Goal: Information Seeking & Learning: Find specific fact

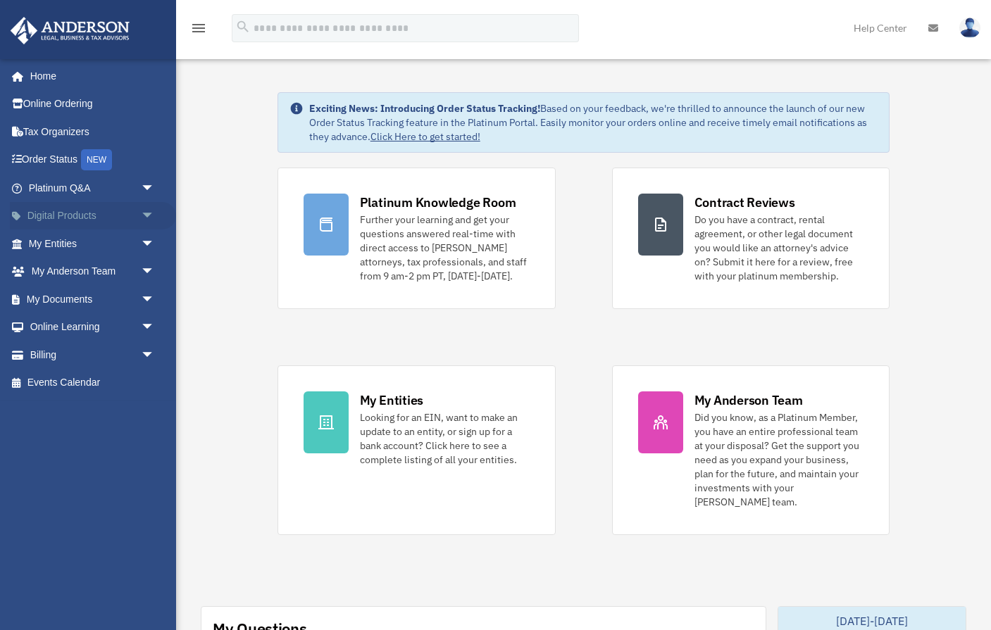
click at [149, 211] on span "arrow_drop_down" at bounding box center [155, 216] width 28 height 29
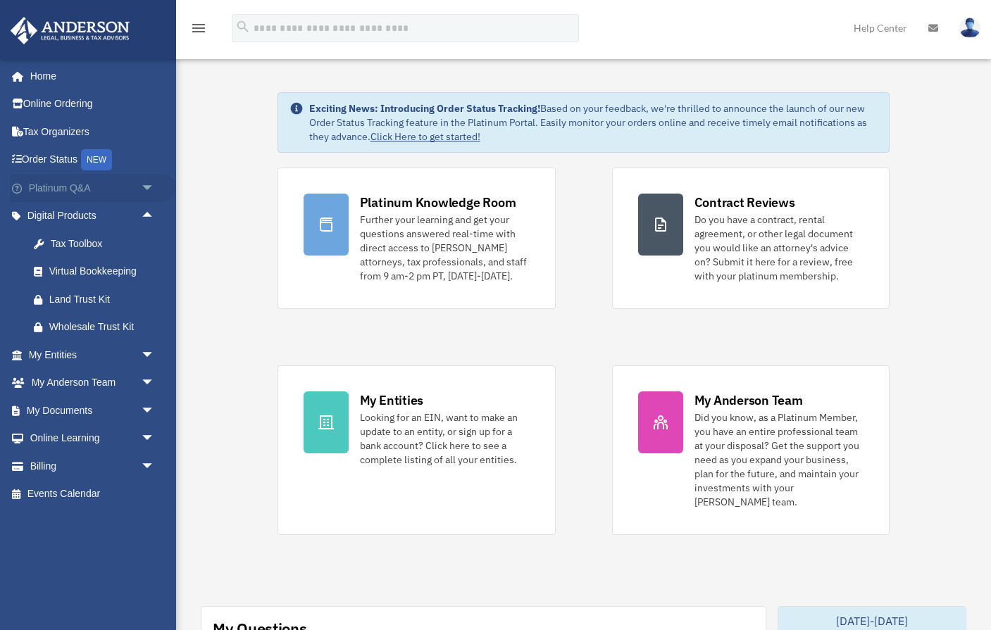
click at [146, 185] on span "arrow_drop_down" at bounding box center [155, 188] width 28 height 29
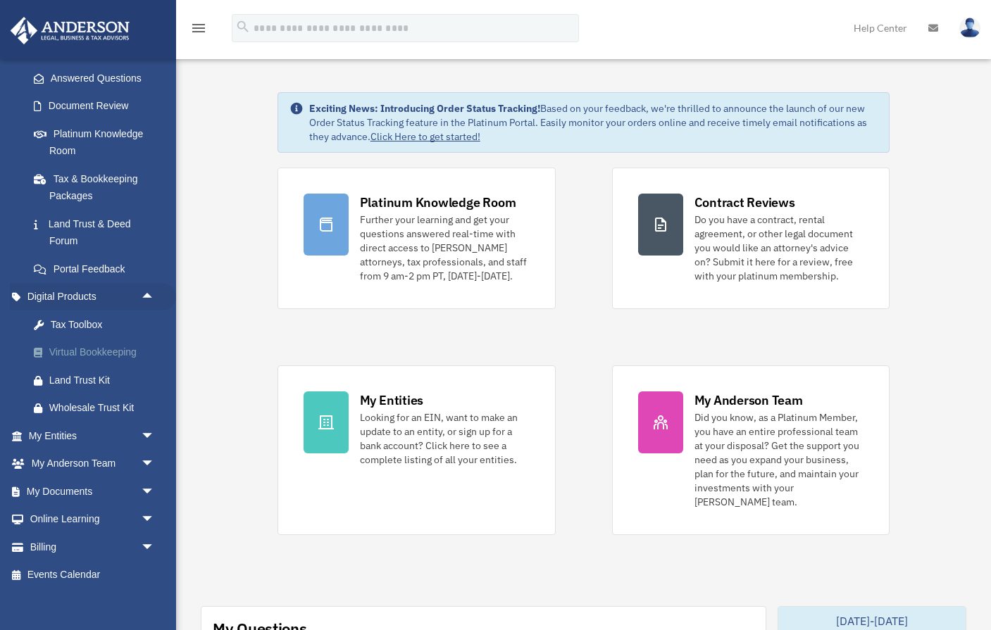
scroll to position [220, 0]
click at [149, 507] on span "arrow_drop_down" at bounding box center [155, 520] width 28 height 29
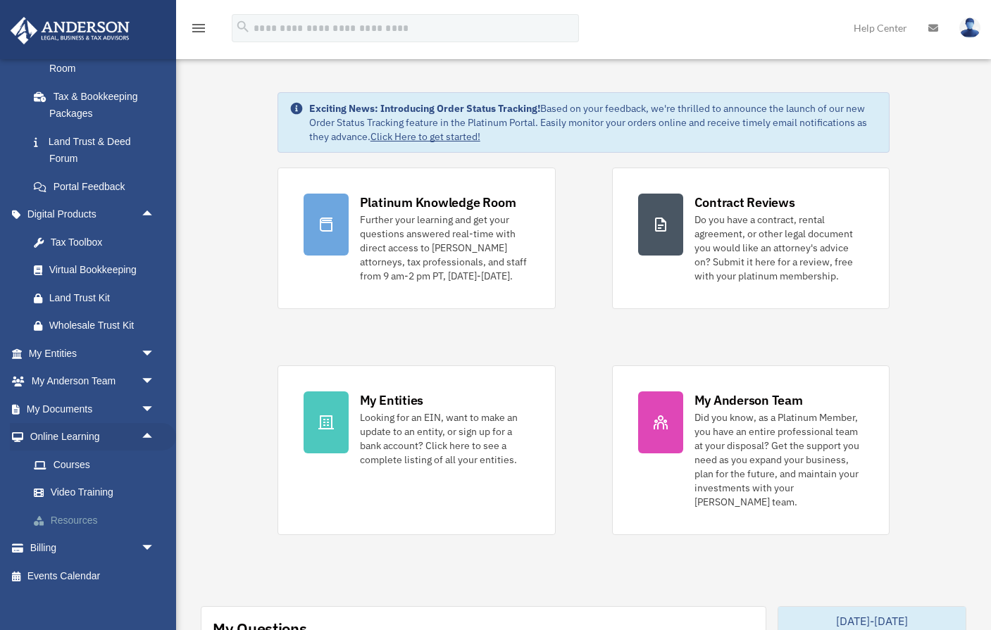
scroll to position [303, 0]
click at [89, 508] on link "Resources" at bounding box center [98, 521] width 156 height 28
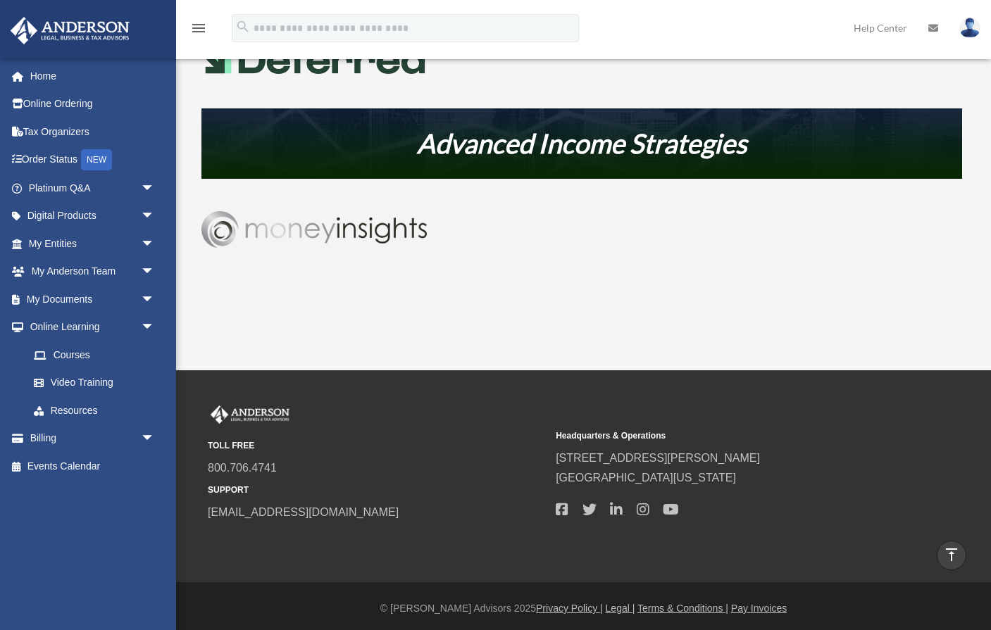
scroll to position [755, 0]
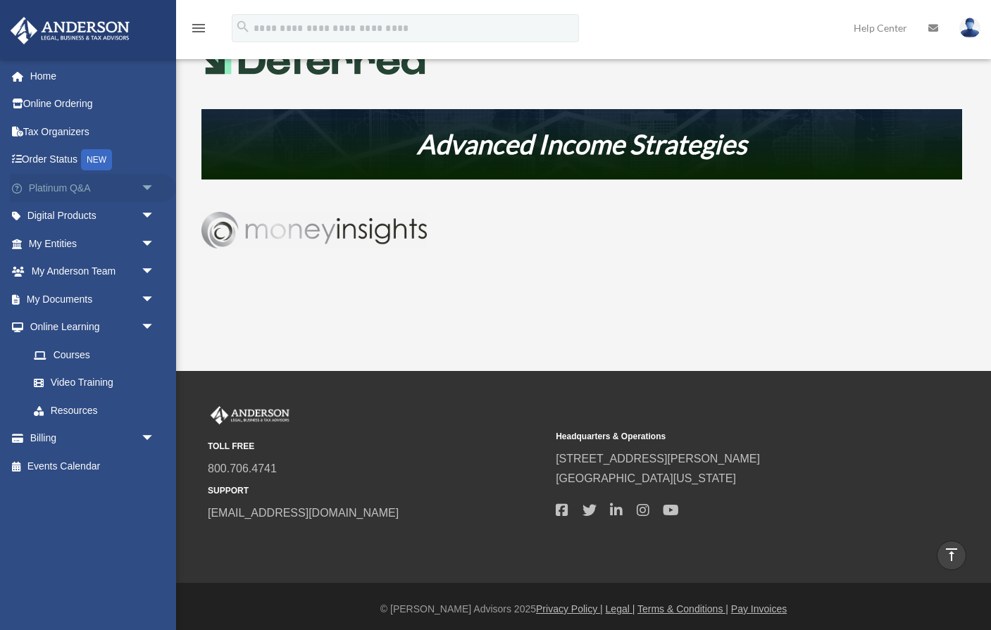
click at [146, 181] on span "arrow_drop_down" at bounding box center [155, 188] width 28 height 29
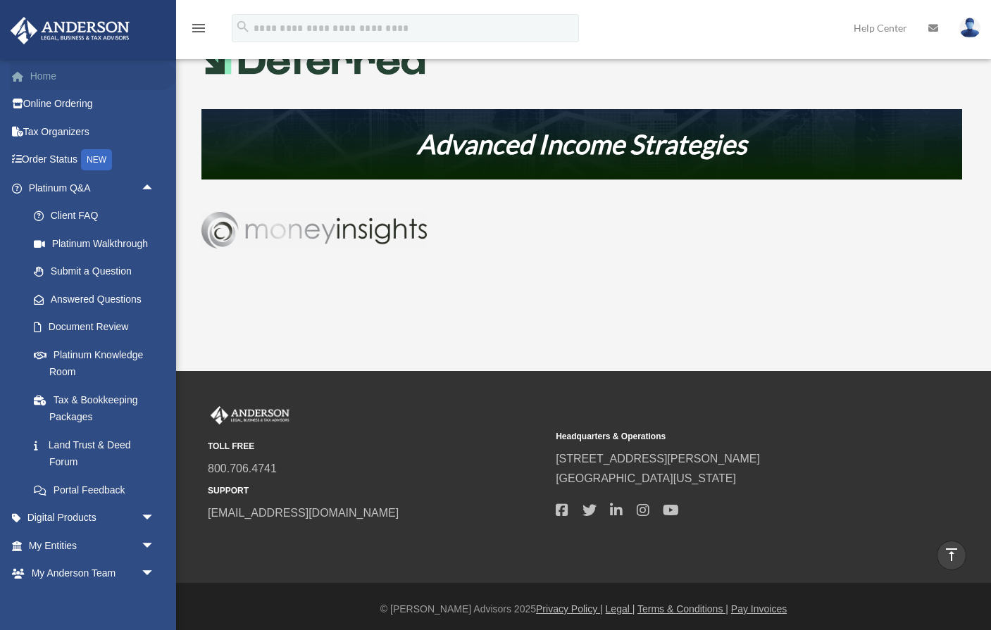
click at [46, 75] on link "Home" at bounding box center [93, 76] width 166 height 28
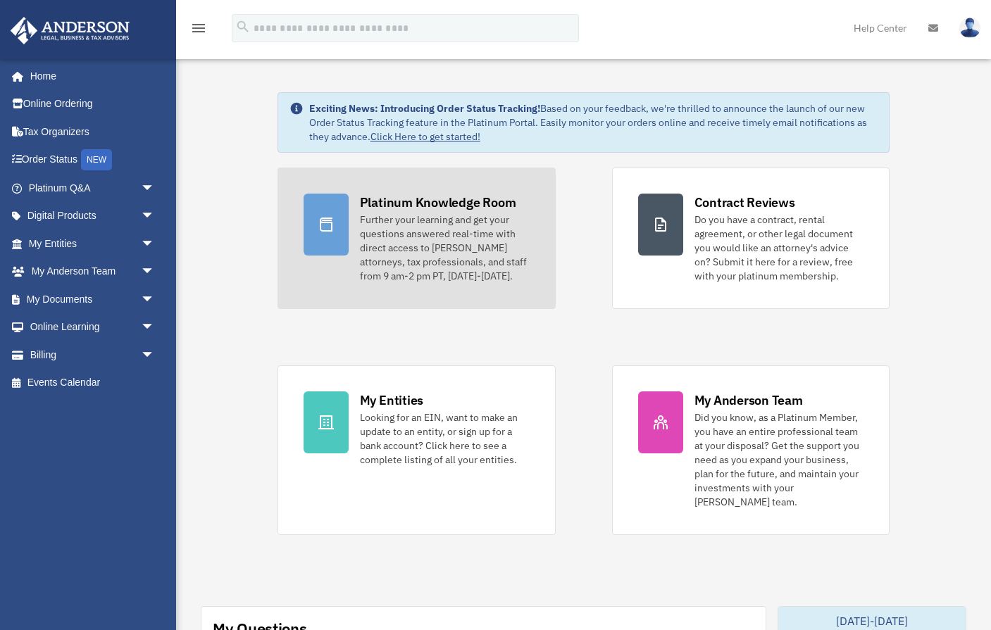
click at [434, 234] on div "Further your learning and get your questions answered real-time with direct acc…" at bounding box center [445, 248] width 170 height 70
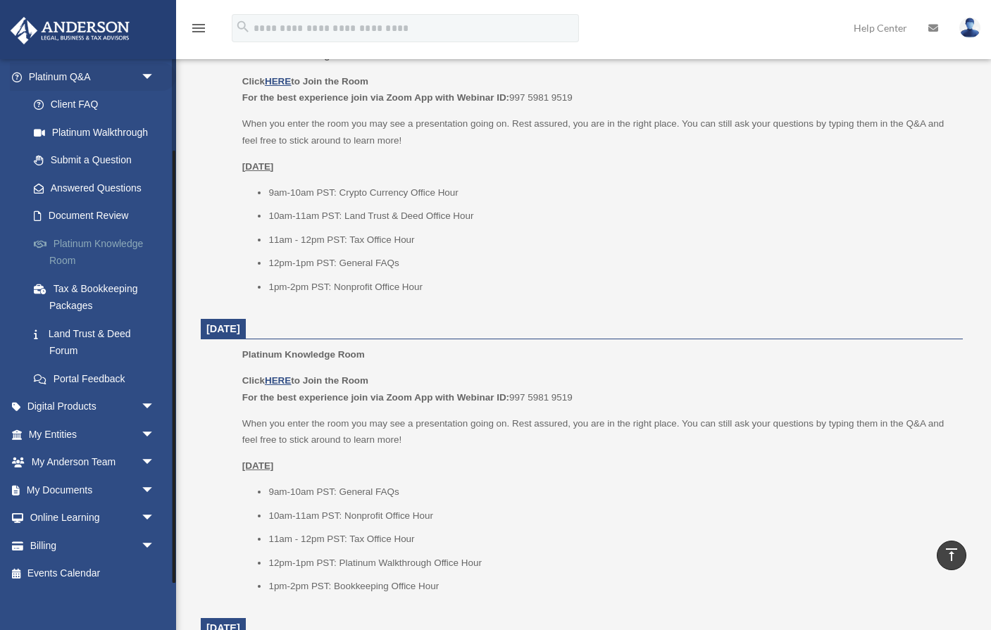
scroll to position [111, 0]
click at [93, 186] on link "Answered Questions" at bounding box center [98, 189] width 156 height 28
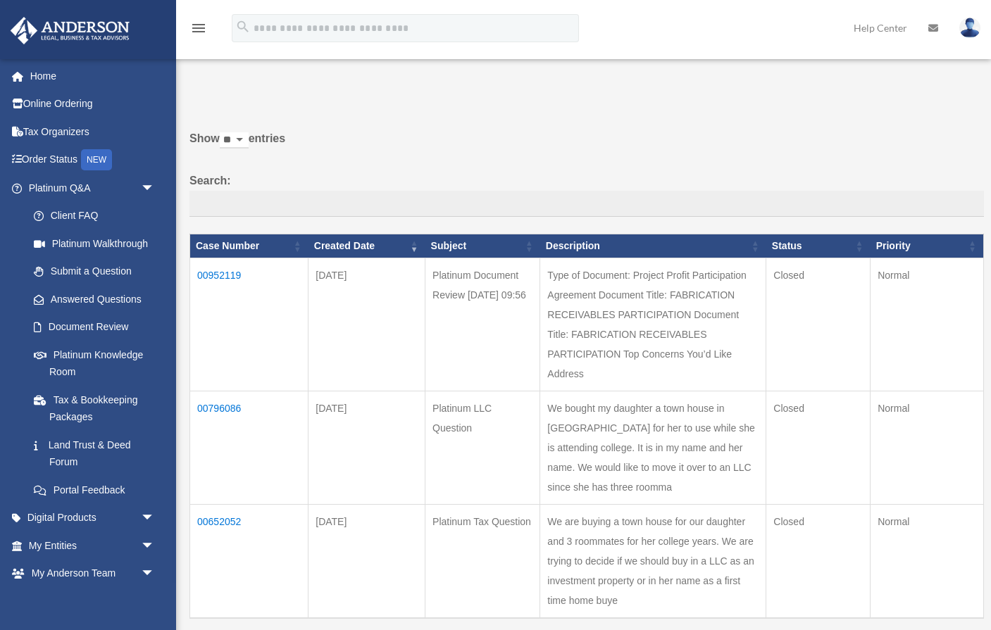
click at [198, 21] on icon "menu" at bounding box center [198, 28] width 17 height 17
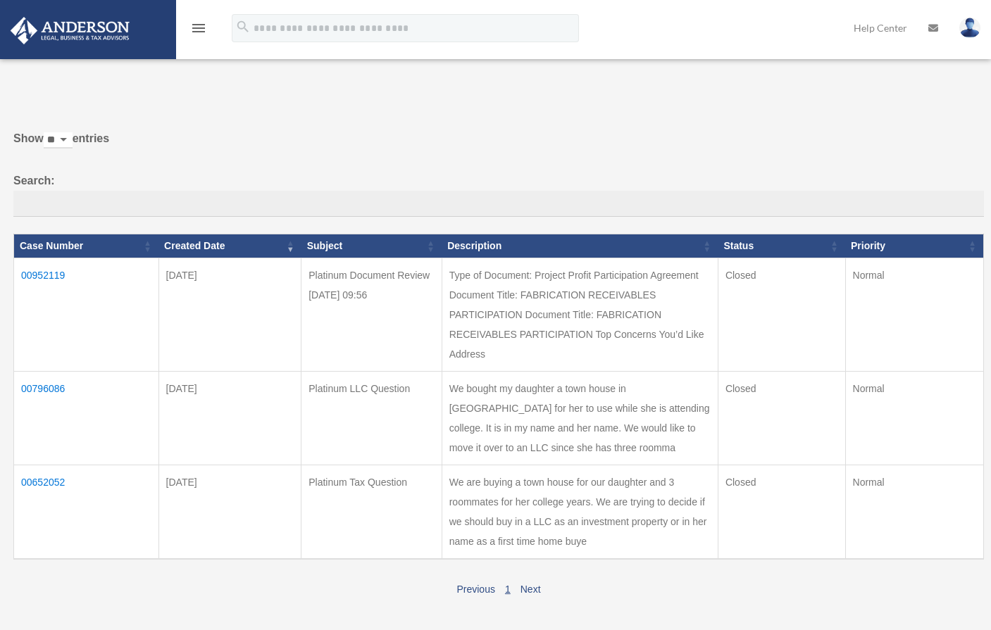
click at [198, 21] on icon "menu" at bounding box center [198, 28] width 17 height 17
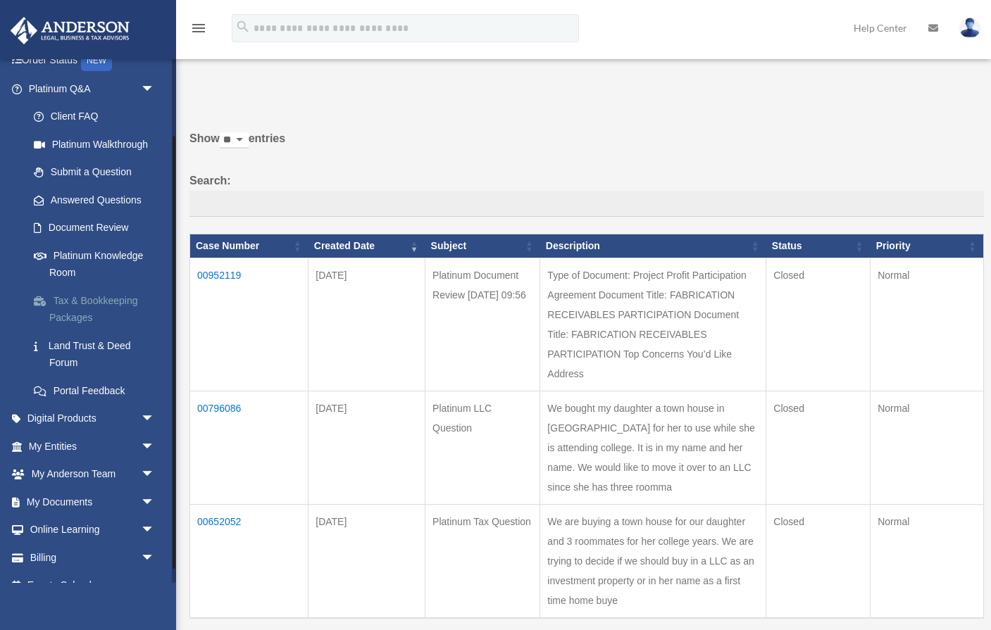
scroll to position [100, 0]
click at [146, 407] on span "arrow_drop_down" at bounding box center [155, 418] width 28 height 29
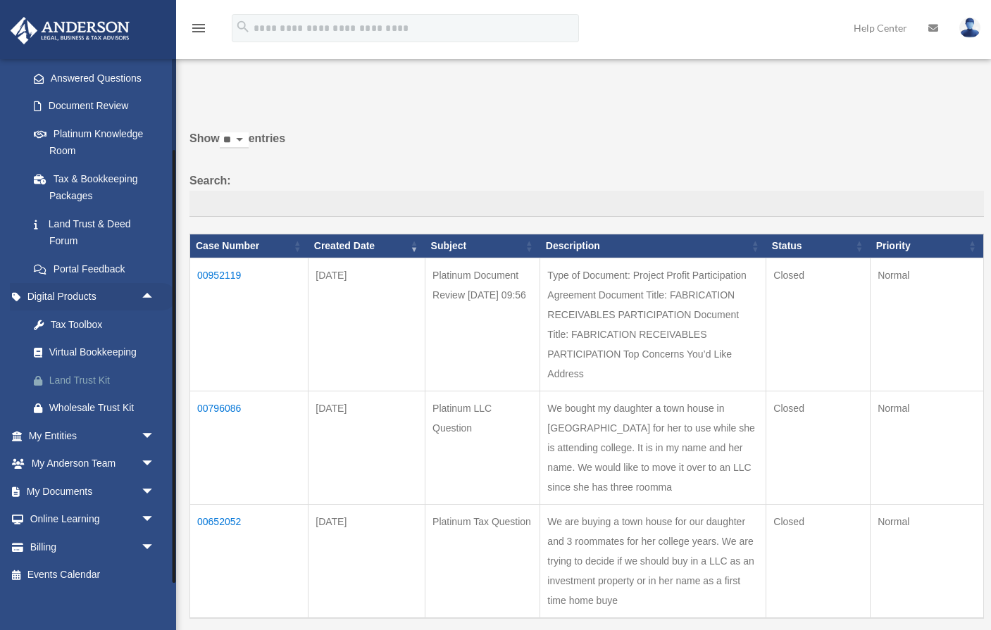
scroll to position [220, 0]
click at [75, 482] on link "My Documents arrow_drop_down" at bounding box center [93, 492] width 166 height 28
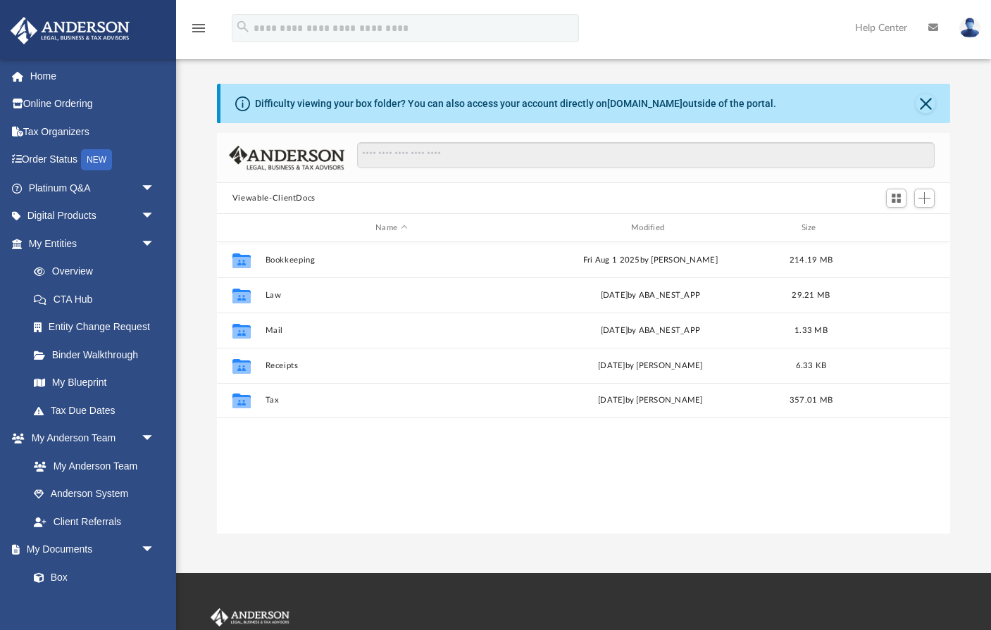
scroll to position [1, 1]
click at [348, 49] on div "menu search Site Menu add info@prsmed.com My Profile Reset Password Logout Help…" at bounding box center [495, 35] width 969 height 48
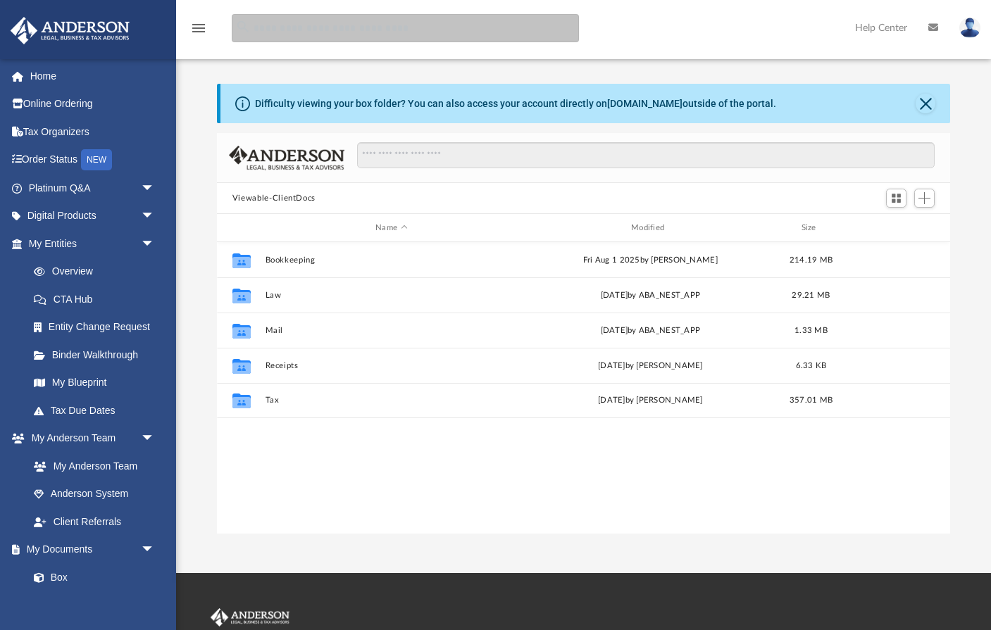
click at [350, 31] on input "search" at bounding box center [405, 28] width 347 height 28
type input "******"
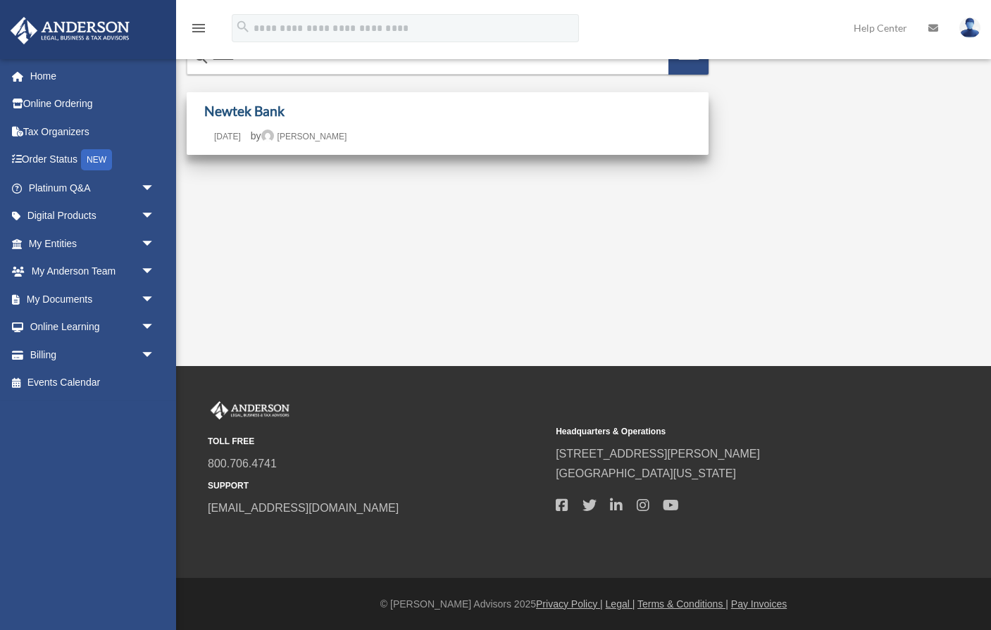
click at [239, 110] on link "Newtek Bank" at bounding box center [244, 111] width 80 height 16
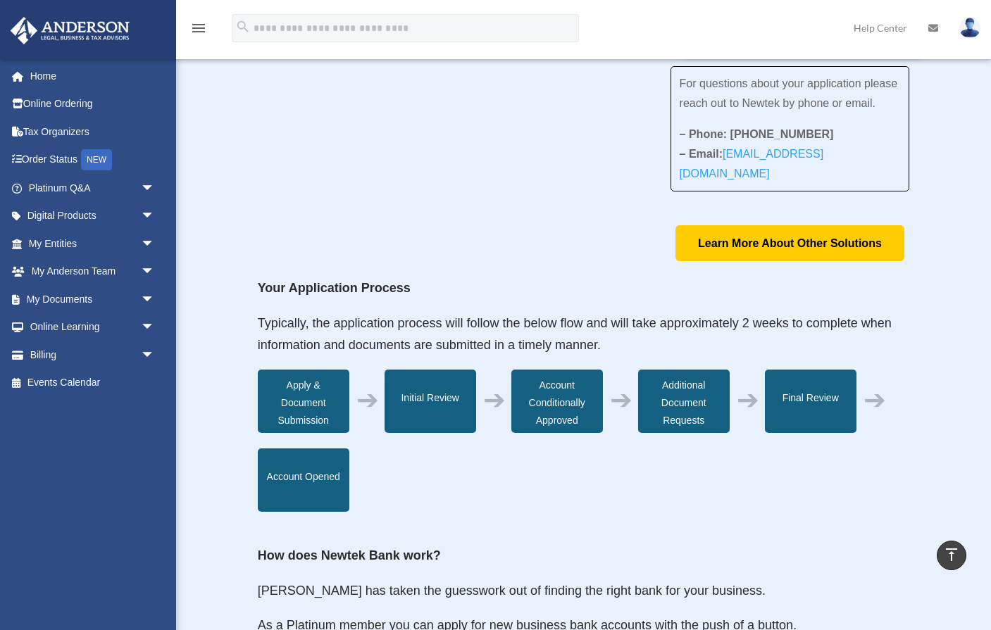
scroll to position [208, 0]
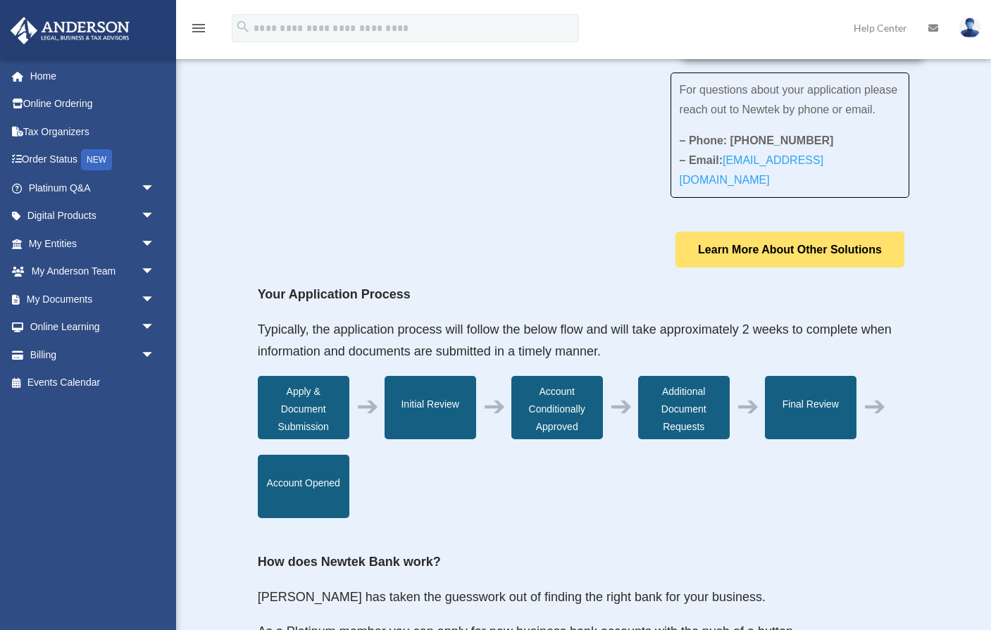
click at [774, 253] on link "Learn More About Other Solutions" at bounding box center [789, 250] width 229 height 36
